Goal: Task Accomplishment & Management: Complete application form

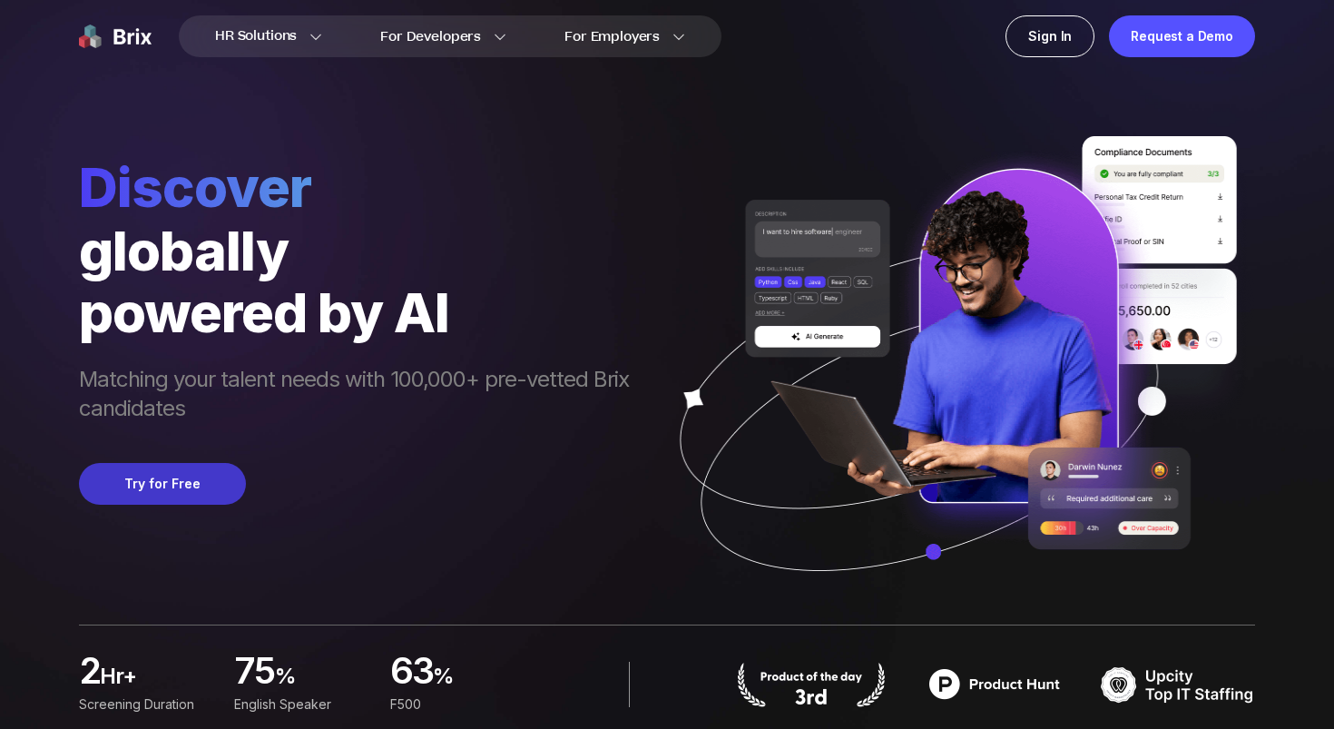
click at [159, 486] on button "Try for Free" at bounding box center [162, 484] width 167 height 42
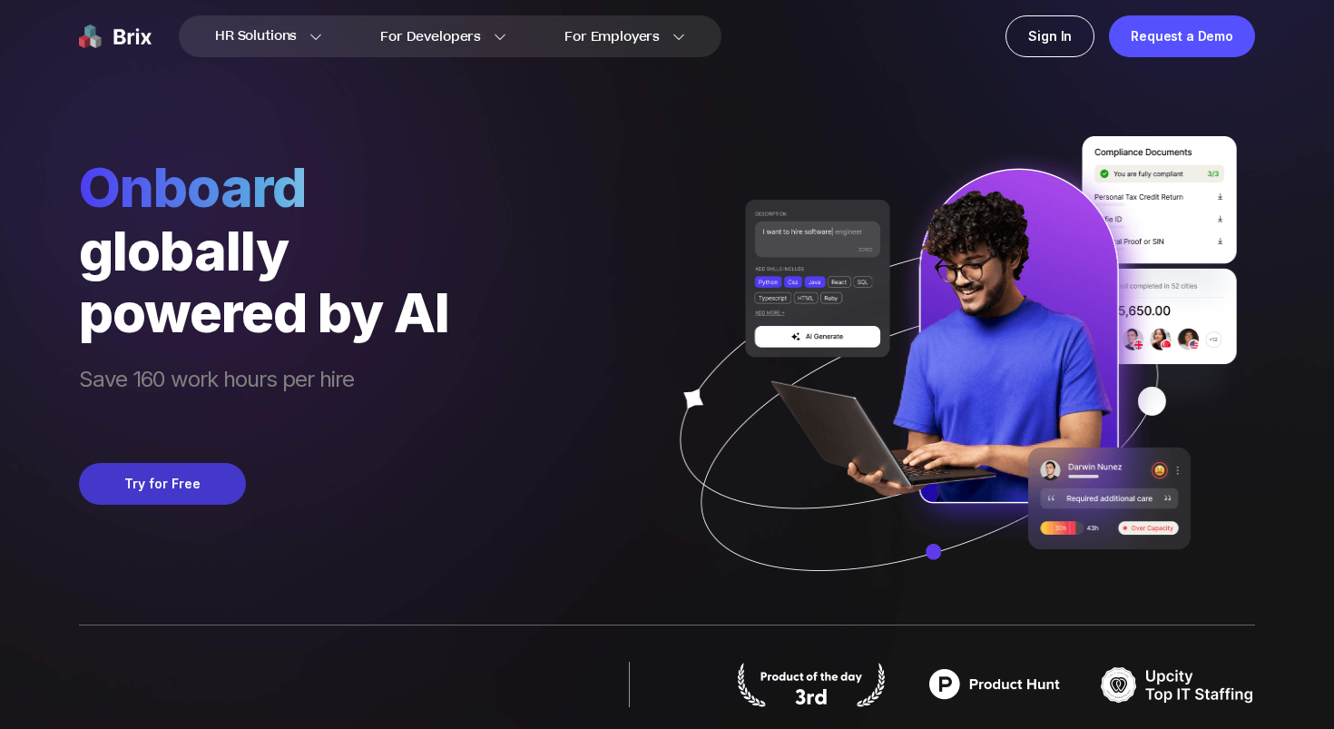
click at [152, 502] on button "Try for Free" at bounding box center [162, 484] width 167 height 42
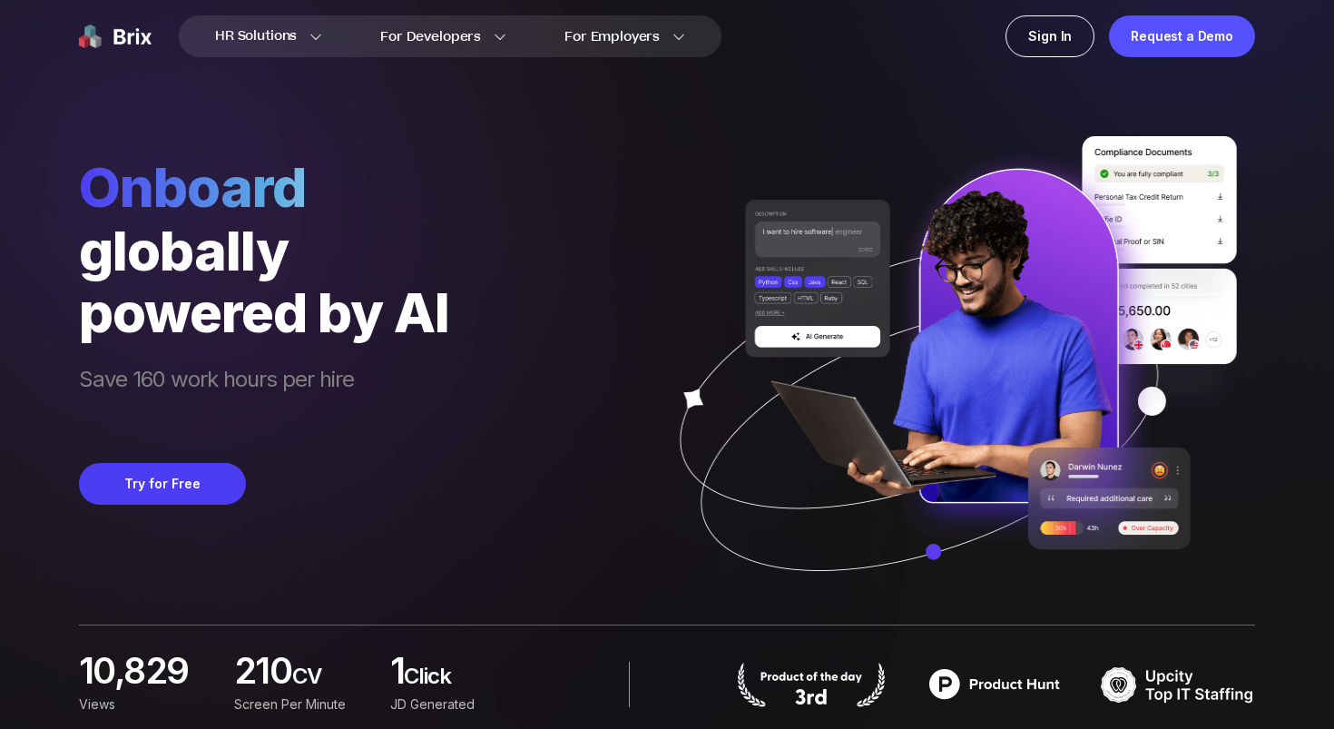
click at [161, 488] on button "Try for Free" at bounding box center [162, 484] width 167 height 42
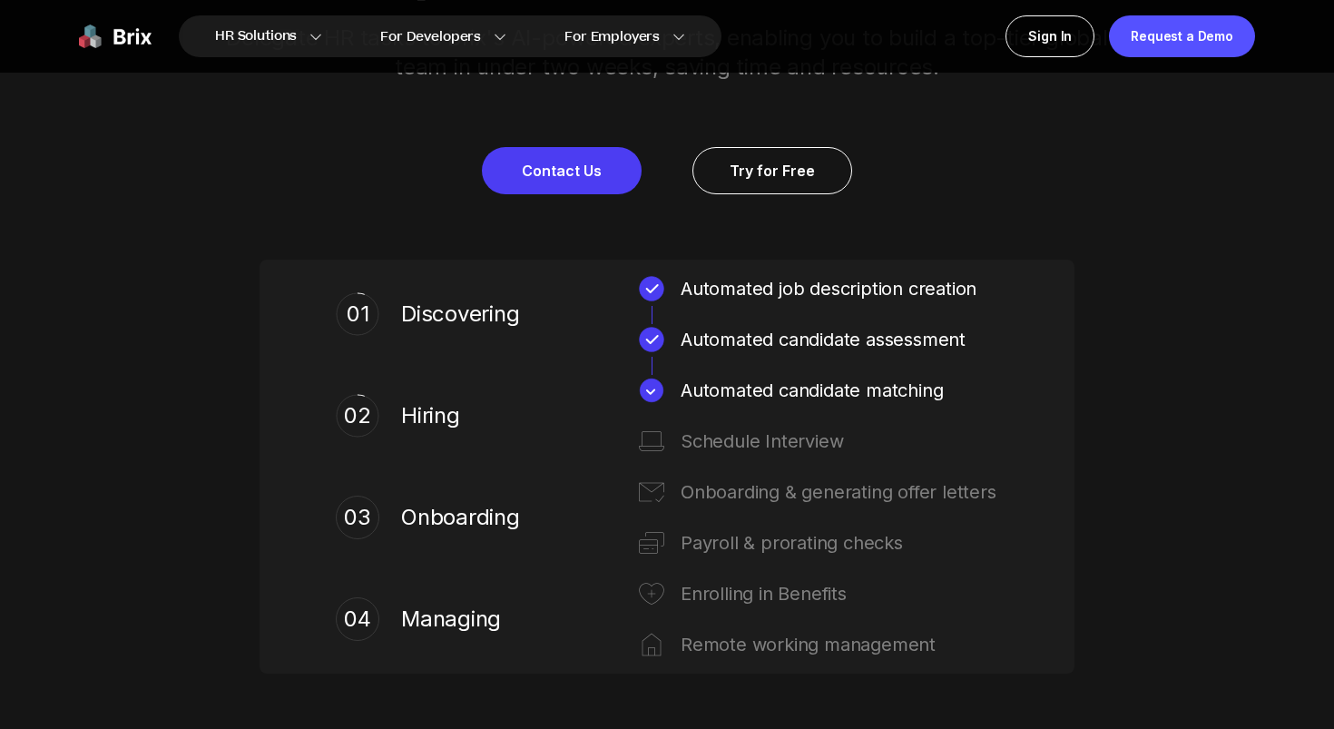
scroll to position [836, 0]
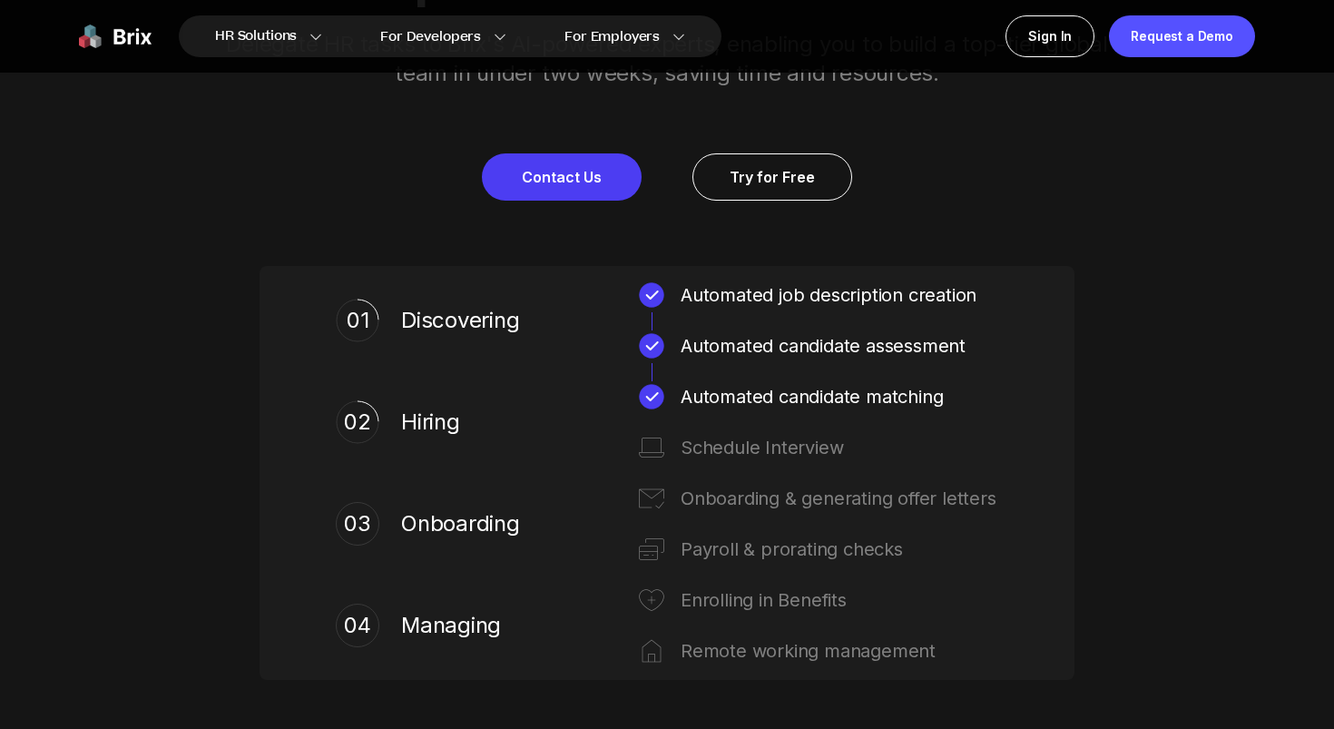
click at [751, 443] on div "Schedule Interview" at bounding box center [839, 447] width 318 height 29
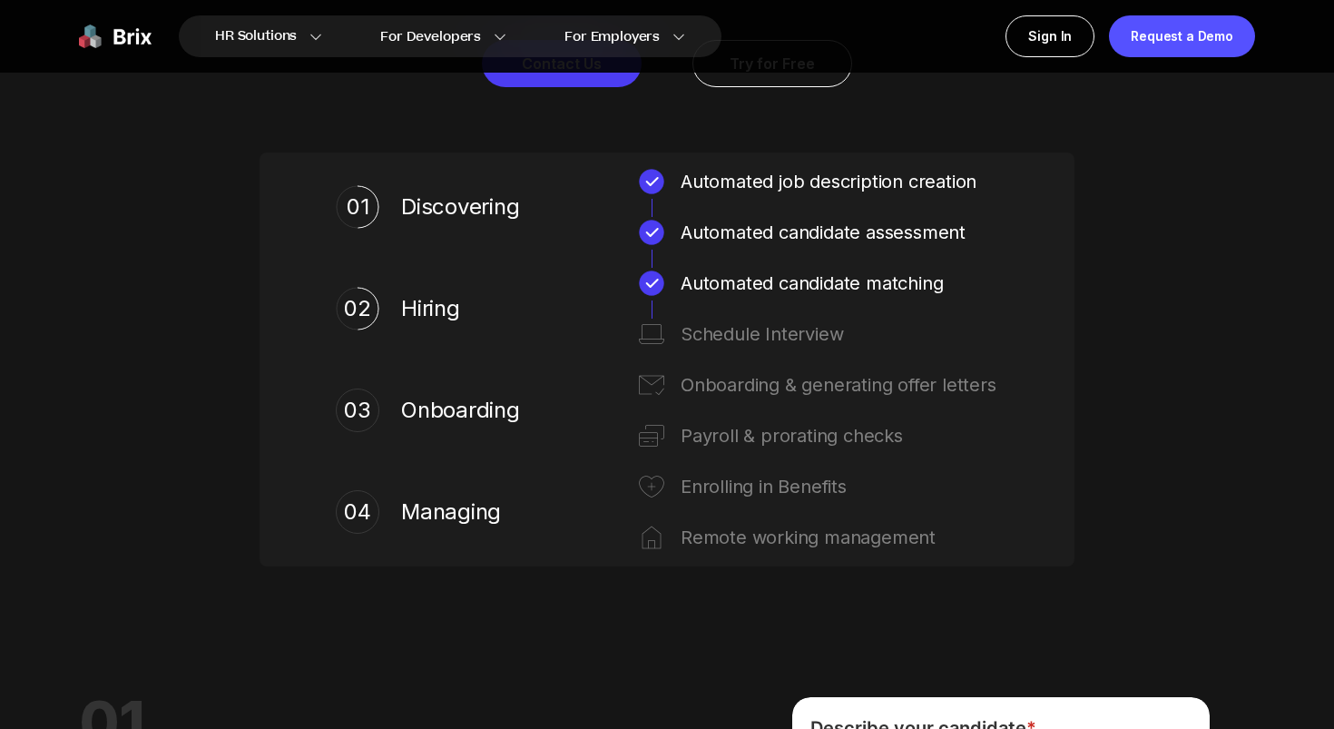
scroll to position [952, 0]
